Goal: Information Seeking & Learning: Learn about a topic

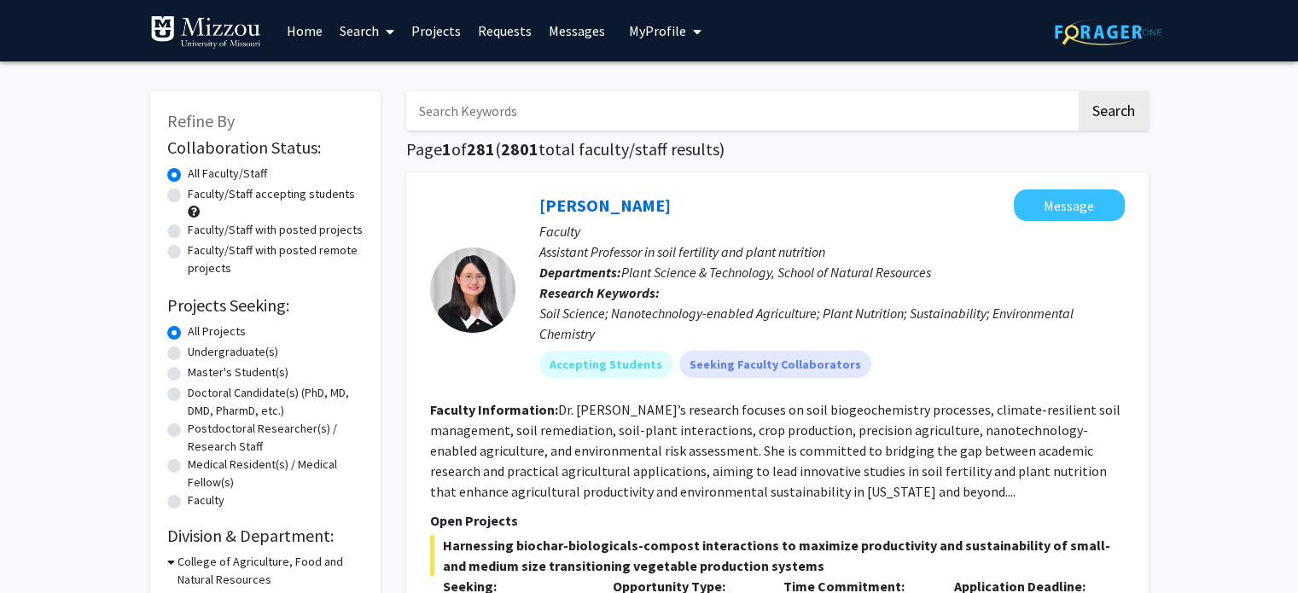
click at [390, 33] on icon at bounding box center [390, 32] width 9 height 14
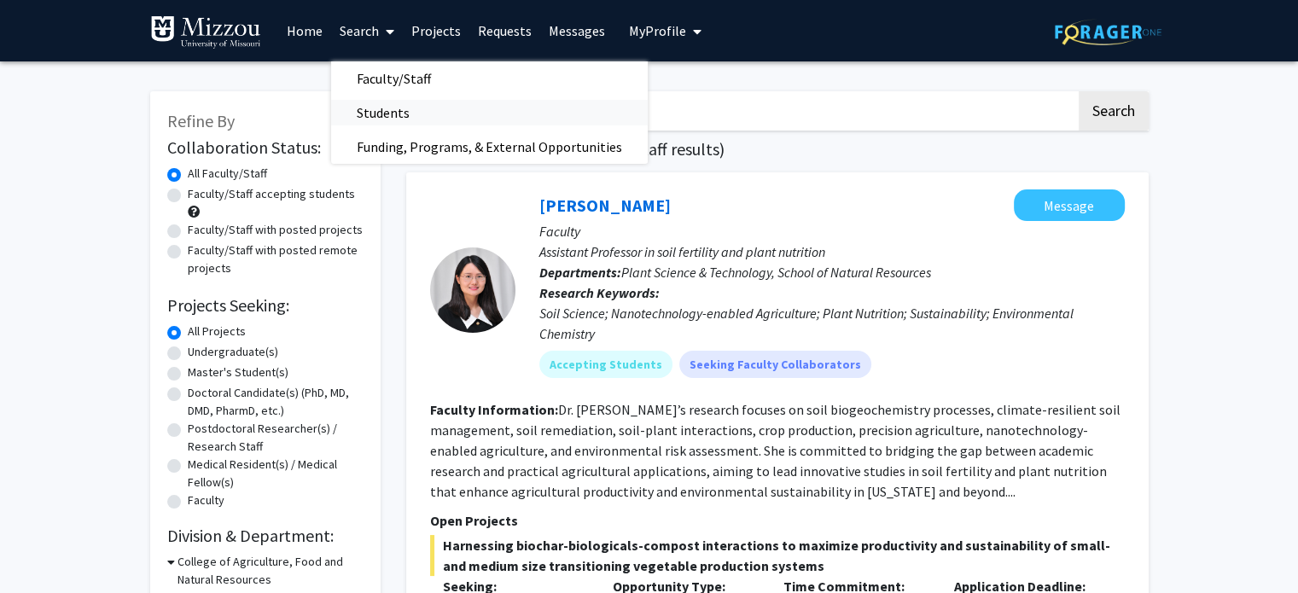
click at [380, 118] on span "Students" at bounding box center [383, 113] width 104 height 34
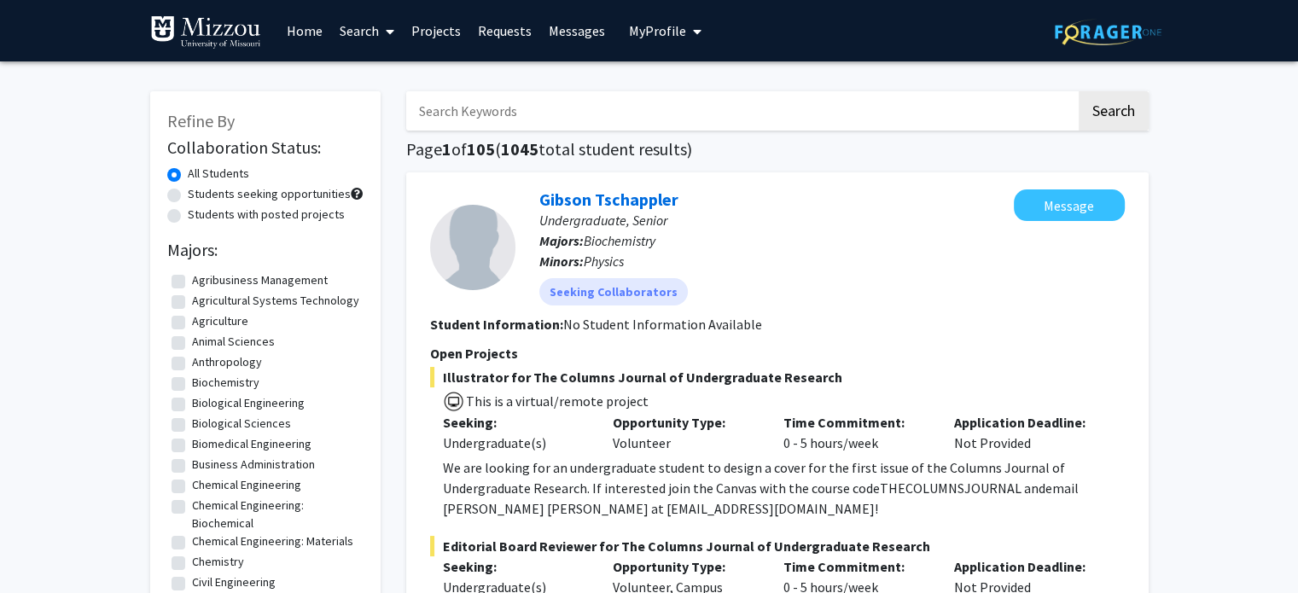
click at [192, 392] on label "Biochemistry" at bounding box center [225, 383] width 67 height 18
click at [192, 385] on input "Biochemistry" at bounding box center [197, 379] width 11 height 11
checkbox input "true"
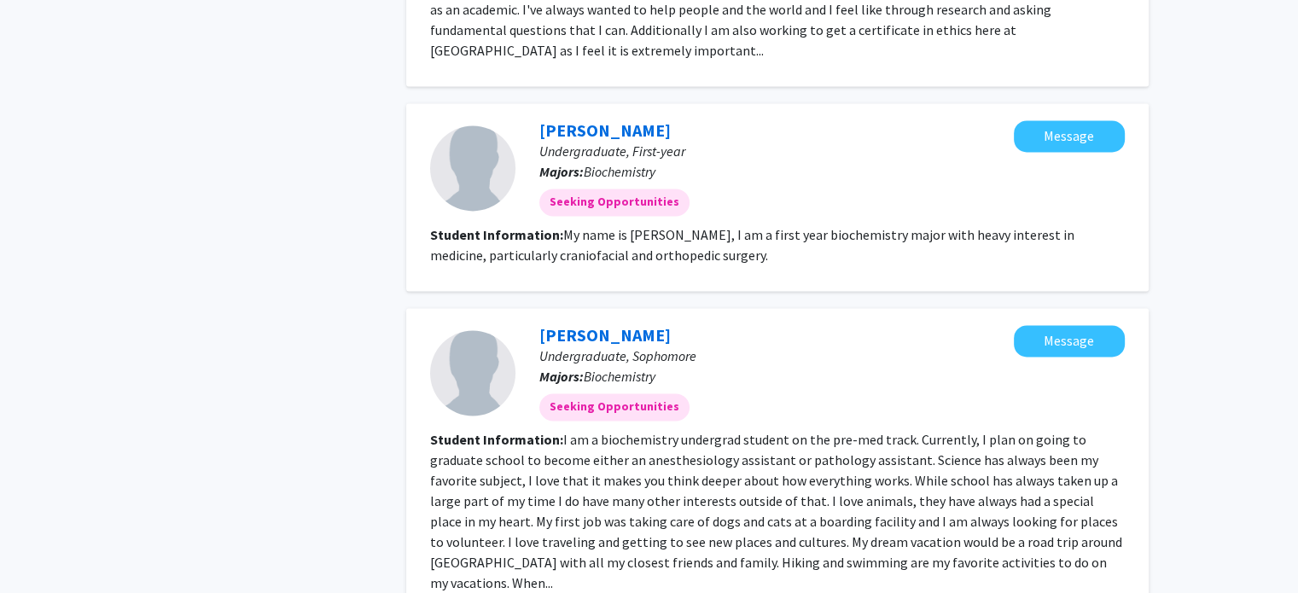
scroll to position [2671, 0]
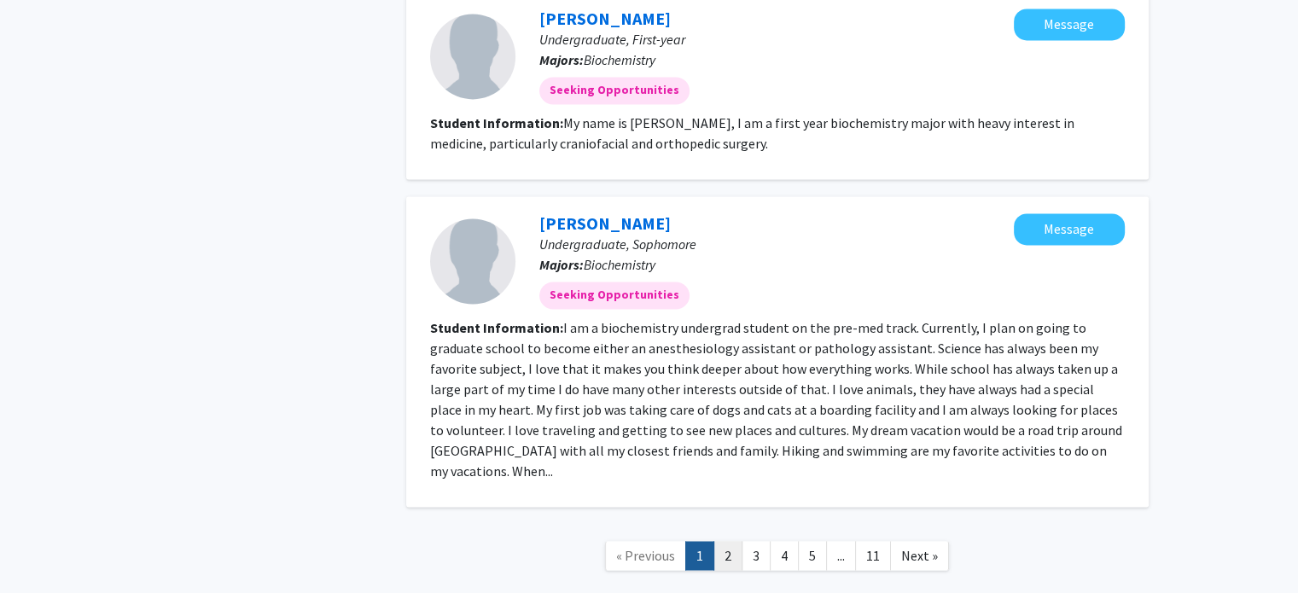
click at [735, 541] on link "2" at bounding box center [727, 556] width 29 height 30
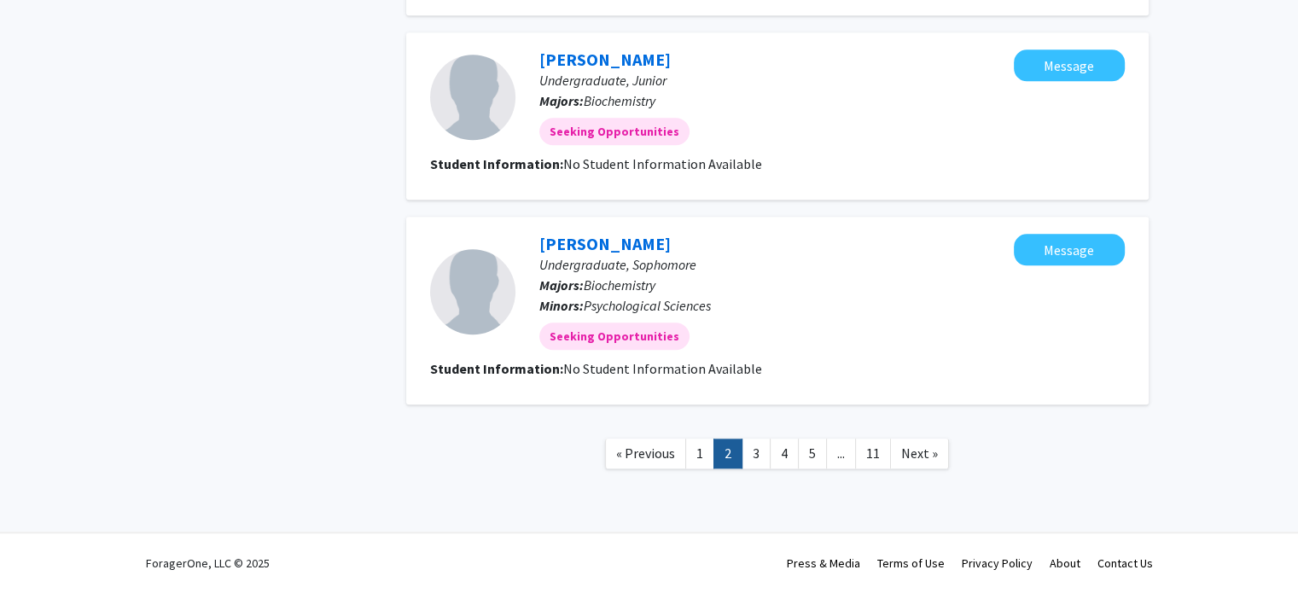
scroll to position [1654, 0]
click at [751, 466] on link "3" at bounding box center [755, 454] width 29 height 30
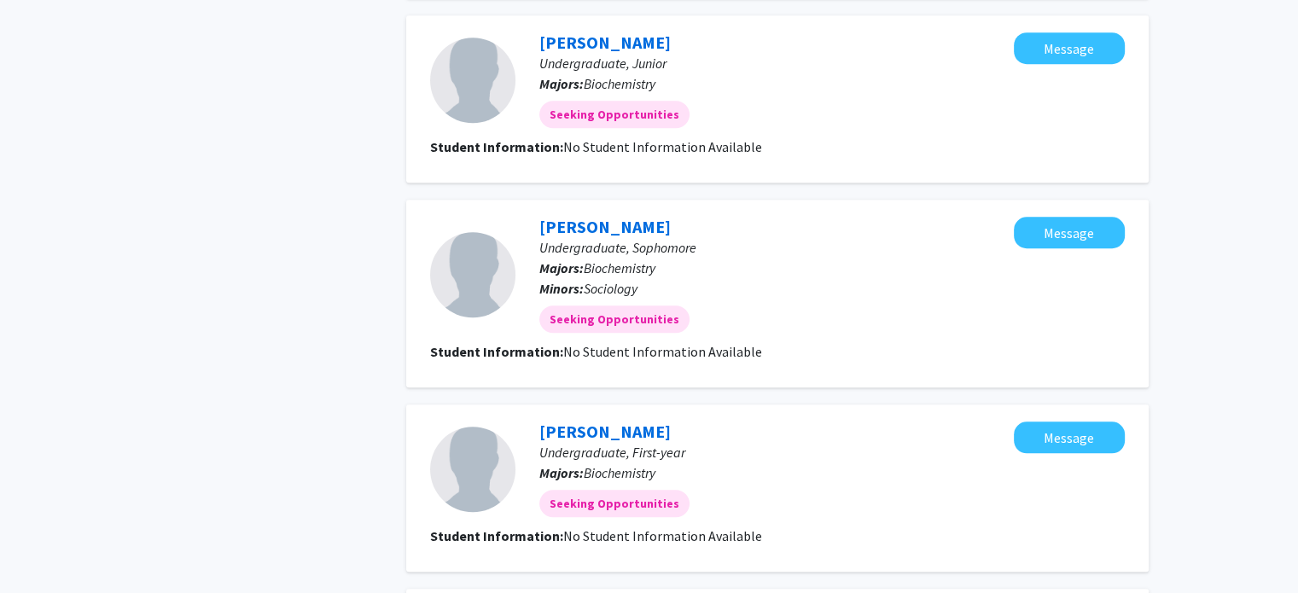
scroll to position [1696, 0]
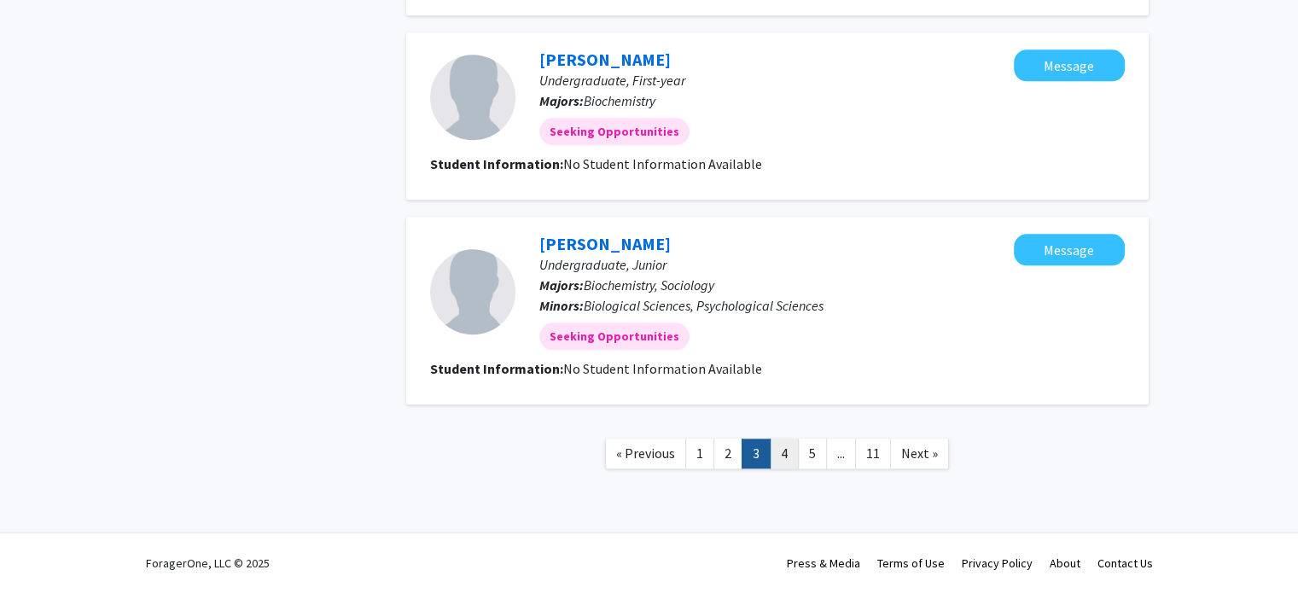
click at [789, 462] on link "4" at bounding box center [784, 454] width 29 height 30
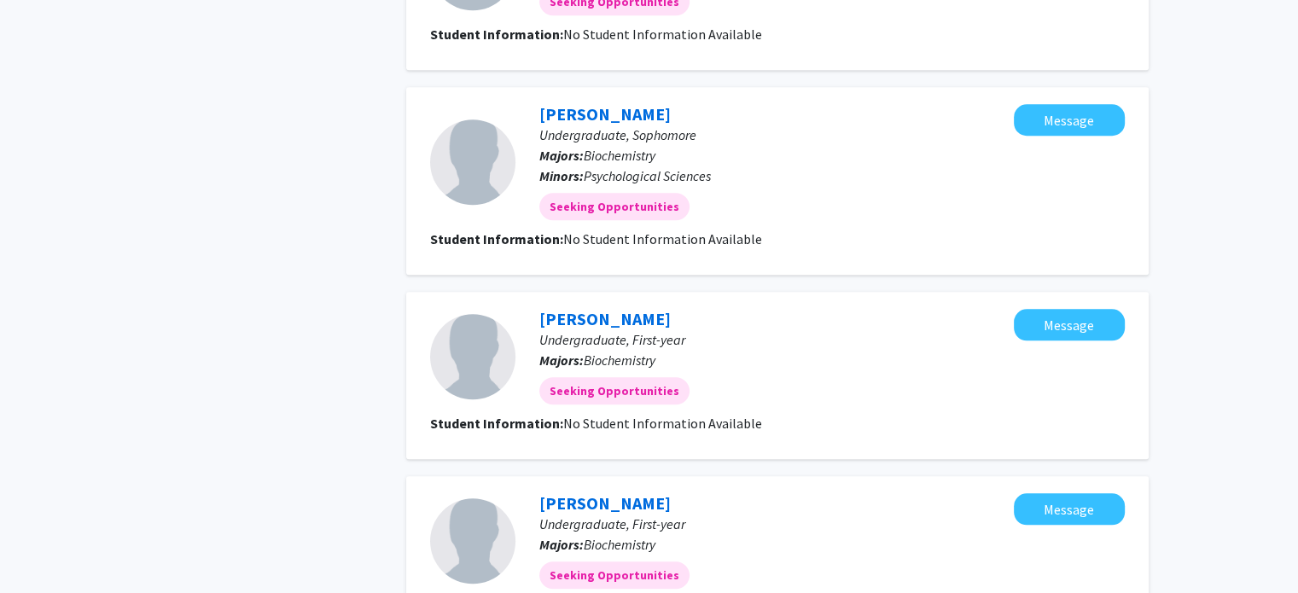
scroll to position [1655, 0]
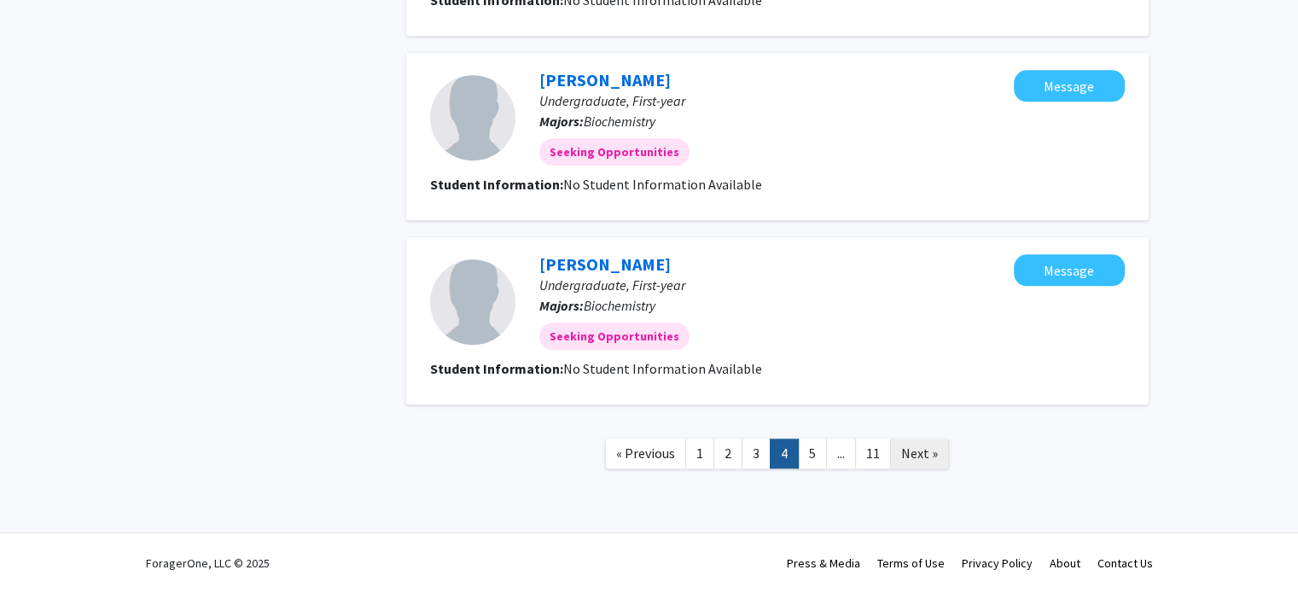
click at [923, 450] on span "Next »" at bounding box center [919, 453] width 37 height 17
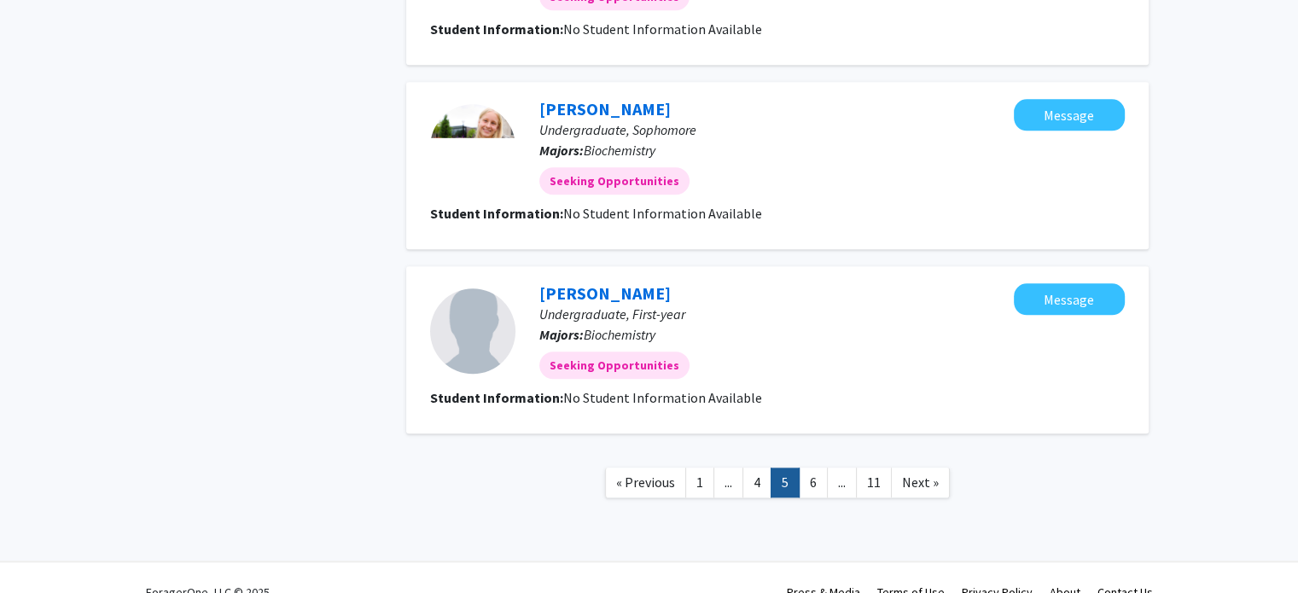
scroll to position [1627, 0]
click at [812, 479] on link "6" at bounding box center [813, 482] width 29 height 30
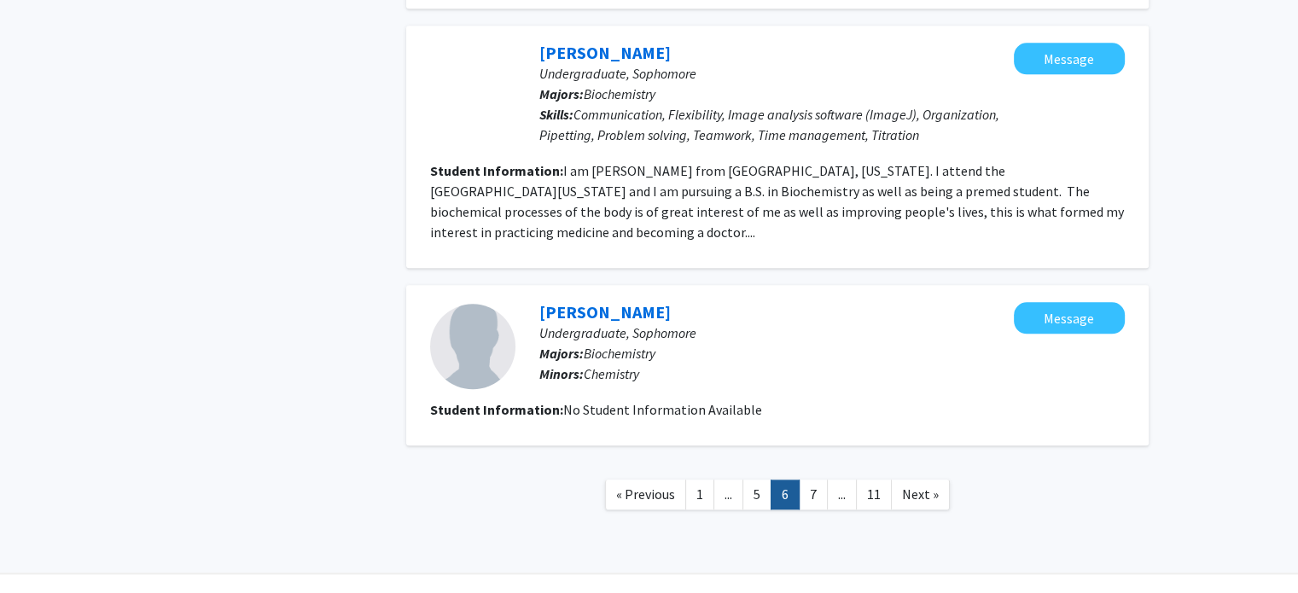
scroll to position [1897, 0]
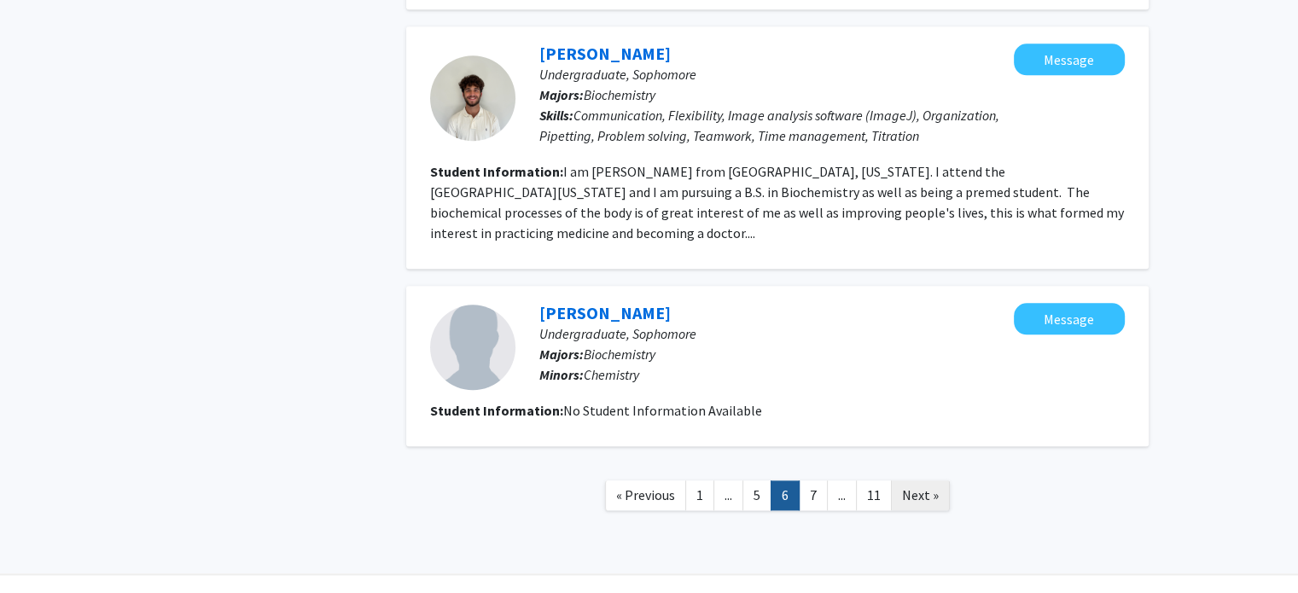
click at [927, 480] on link "Next »" at bounding box center [920, 495] width 59 height 30
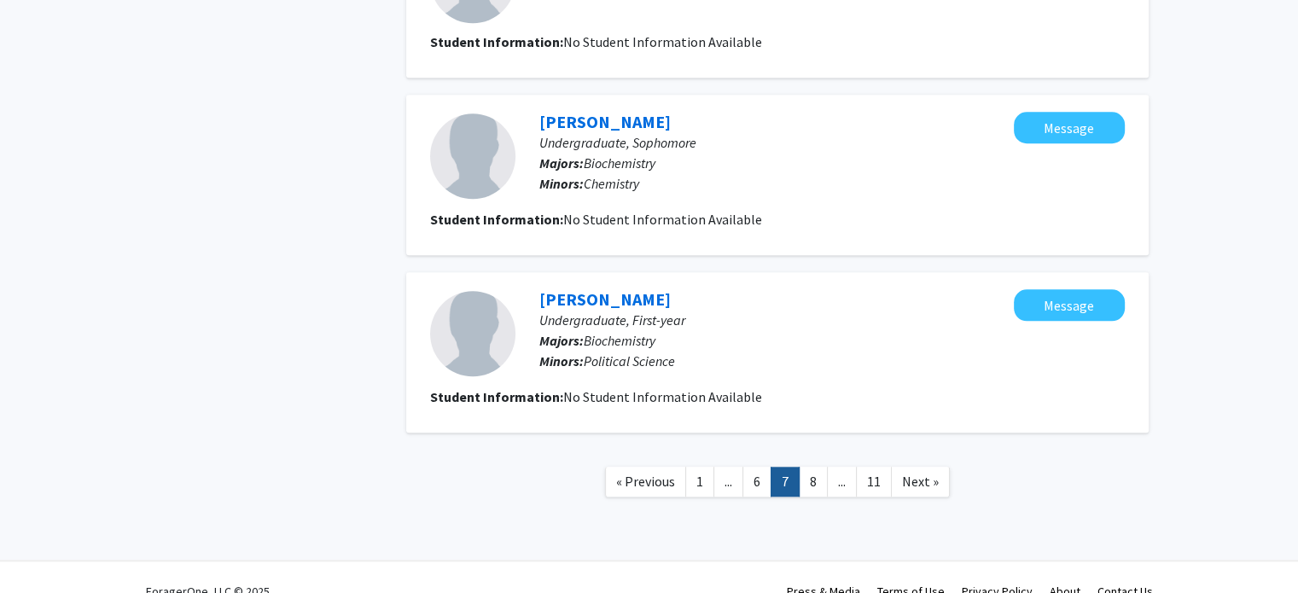
scroll to position [1502, 0]
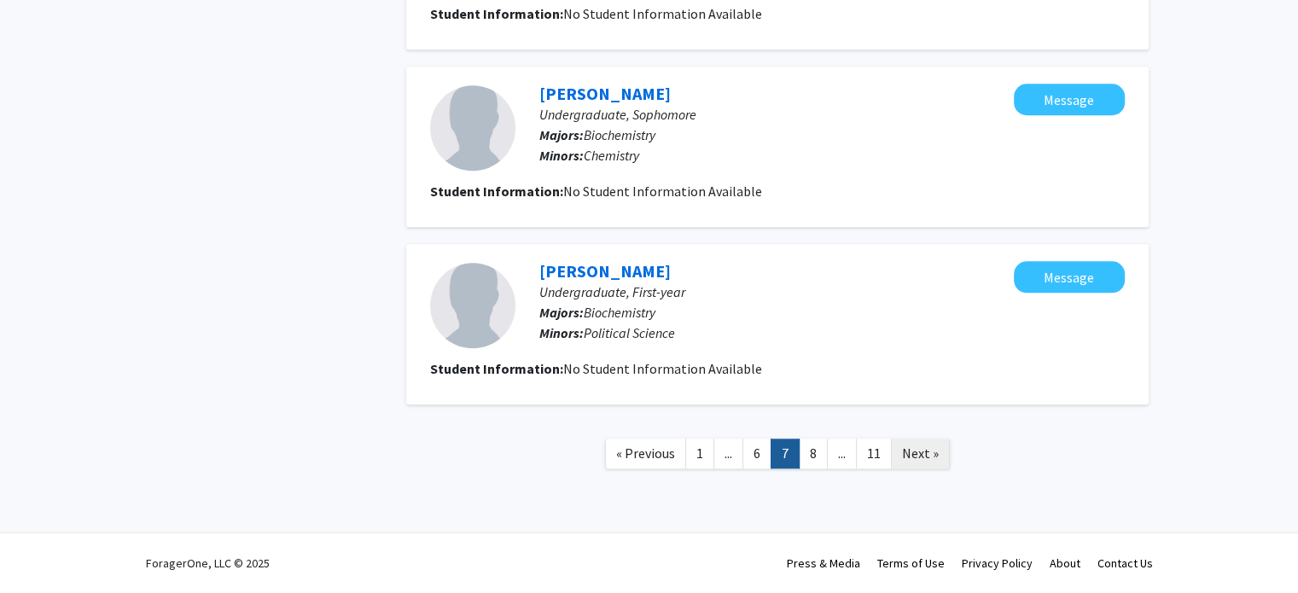
click at [915, 460] on span "Next »" at bounding box center [920, 453] width 37 height 17
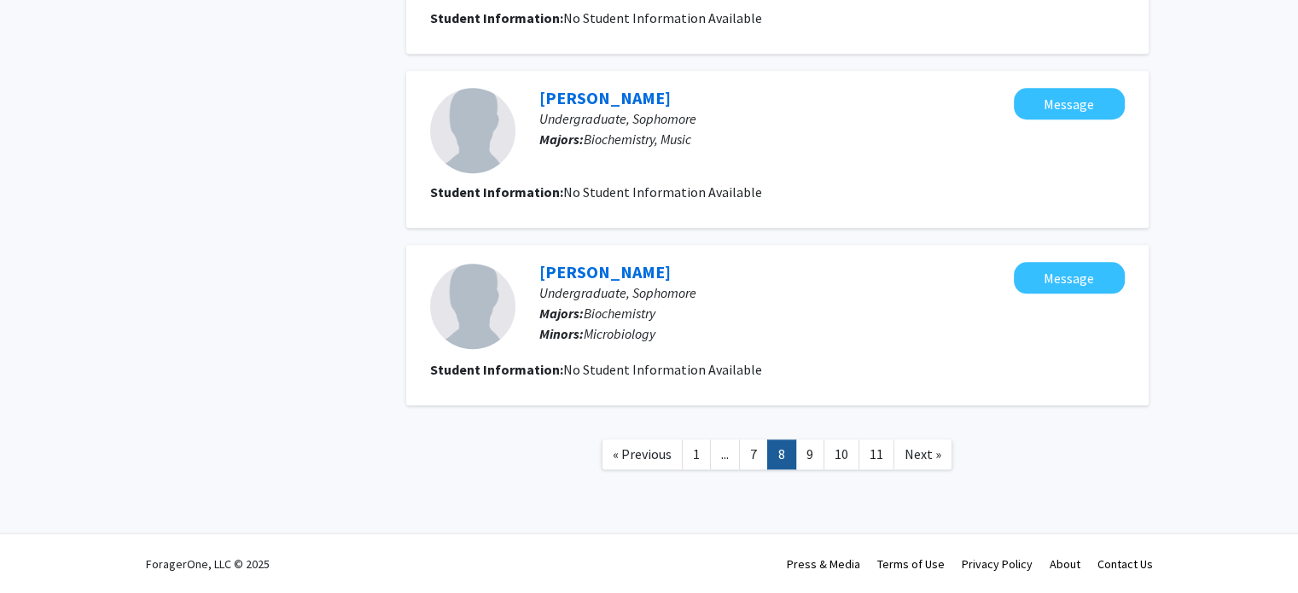
scroll to position [1570, 0]
click at [928, 456] on span "Next »" at bounding box center [922, 453] width 37 height 17
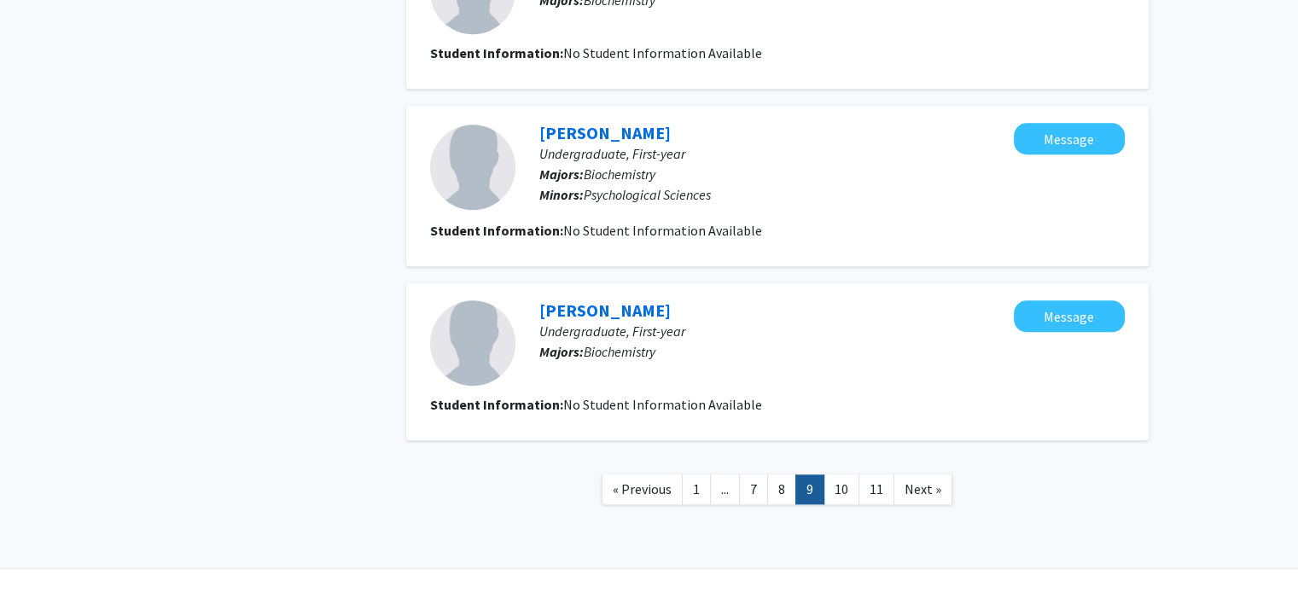
scroll to position [1502, 0]
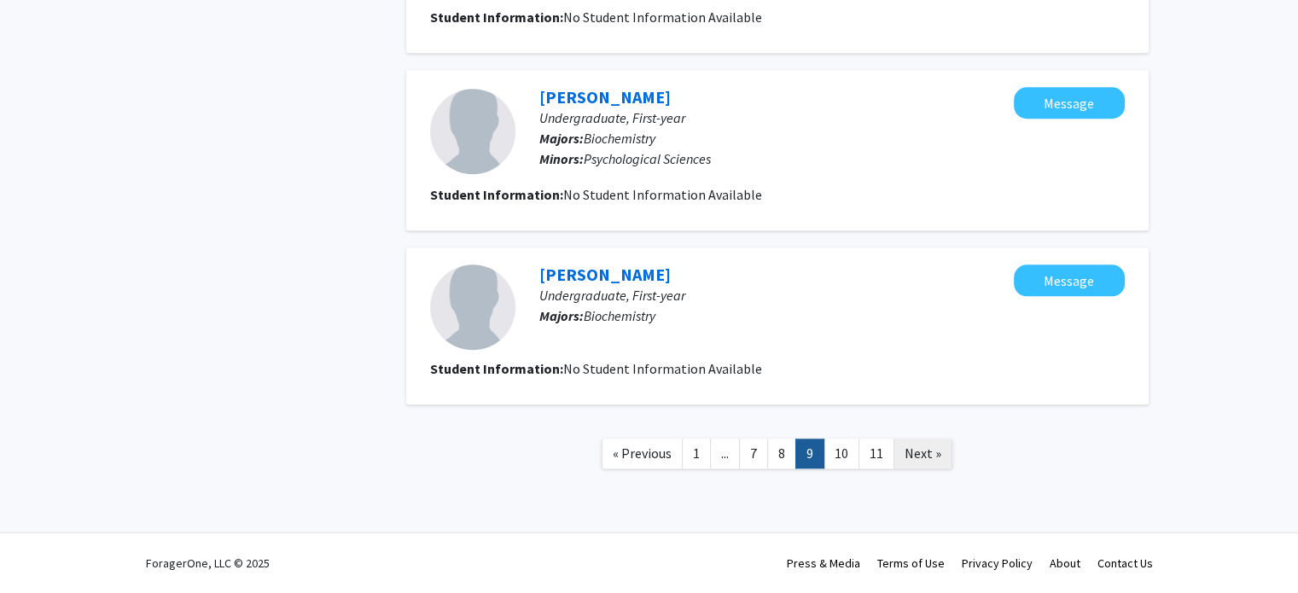
click at [915, 456] on span "Next »" at bounding box center [922, 453] width 37 height 17
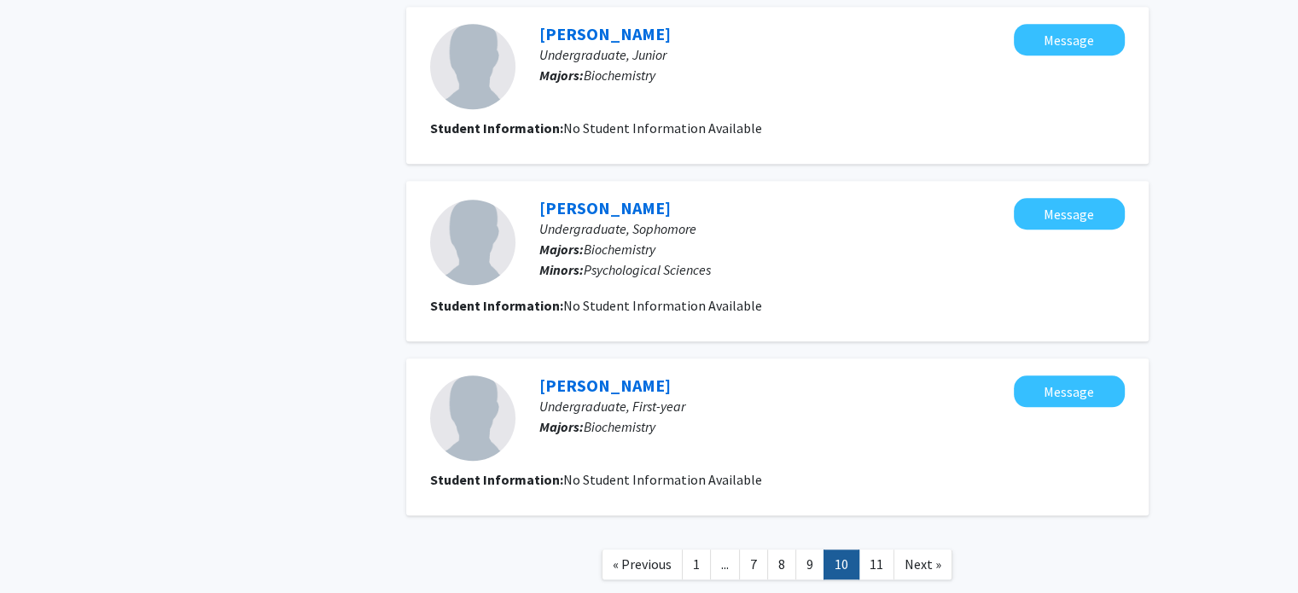
scroll to position [1502, 0]
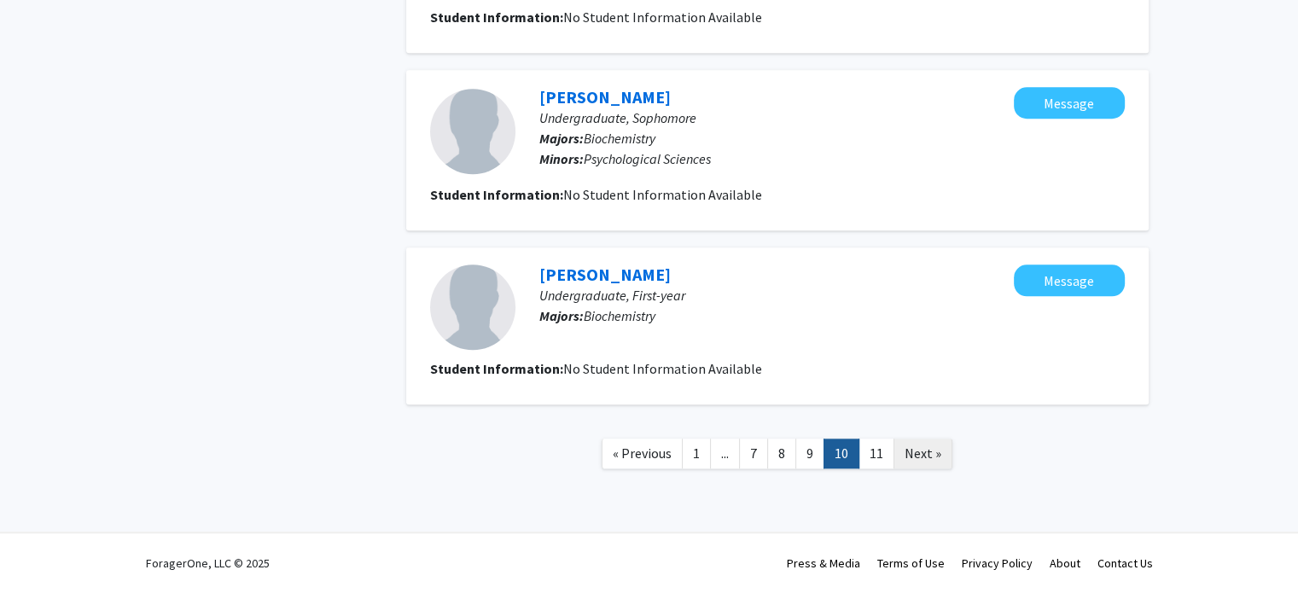
click at [928, 460] on span "Next »" at bounding box center [922, 453] width 37 height 17
